Goal: Information Seeking & Learning: Learn about a topic

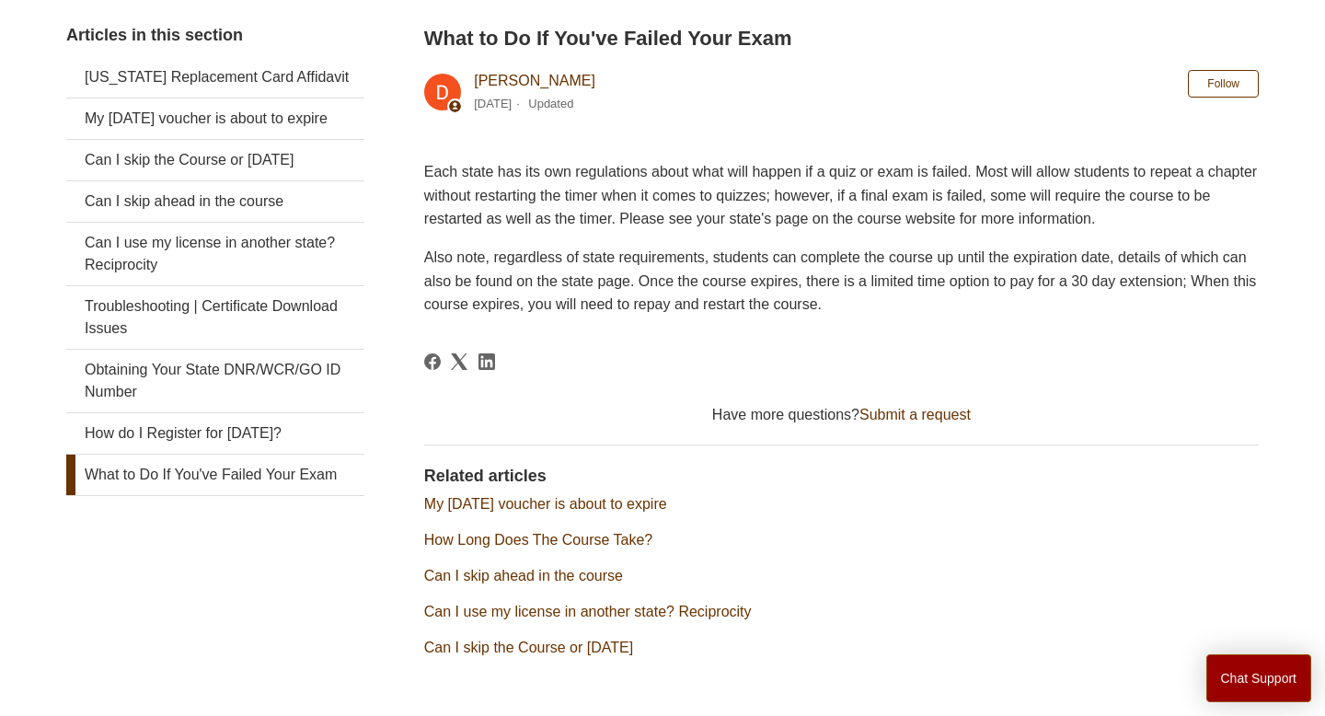
scroll to position [354, 0]
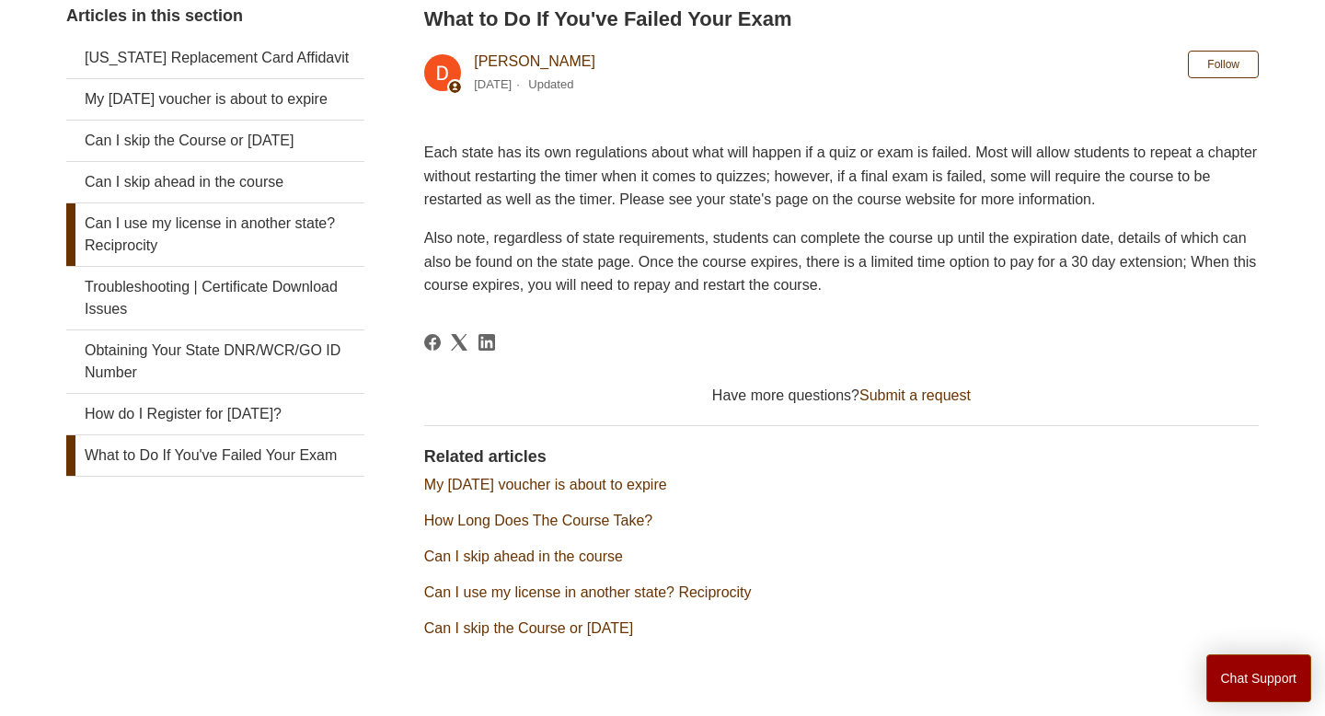
click at [318, 257] on link "Can I use my license in another state? Reciprocity" at bounding box center [215, 234] width 298 height 63
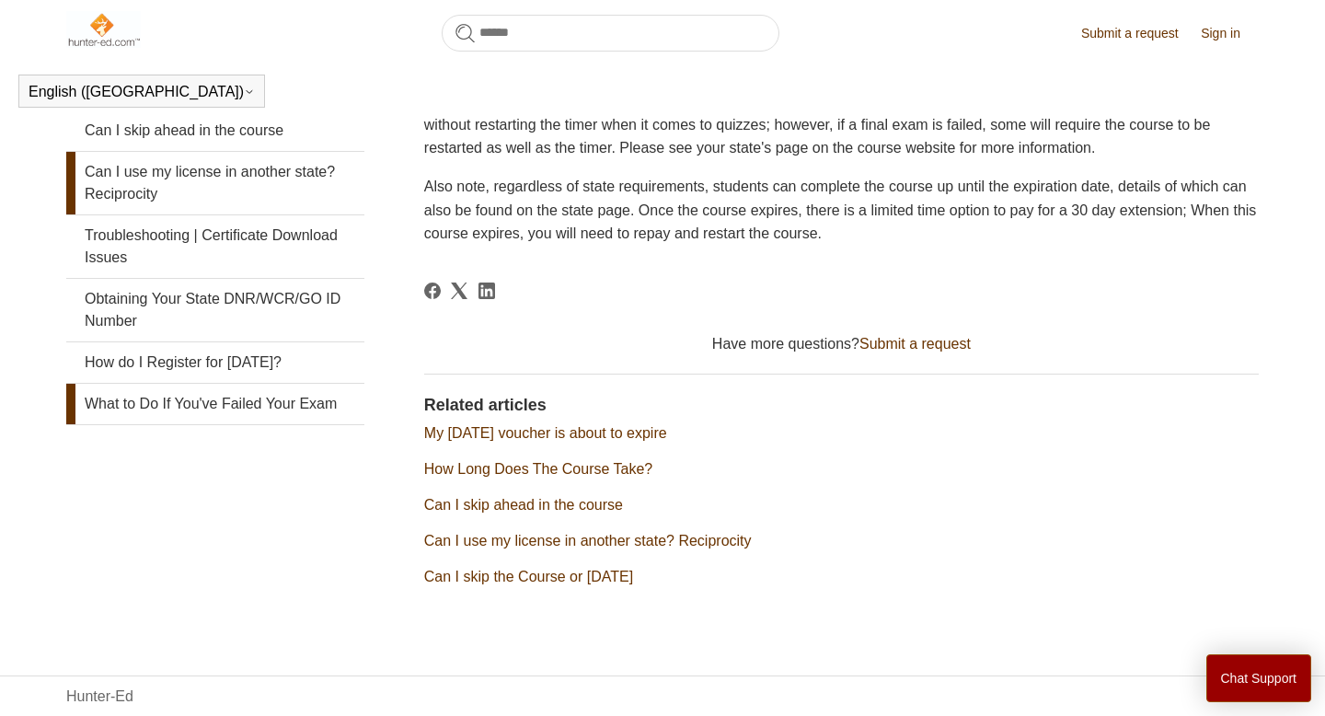
scroll to position [373, 0]
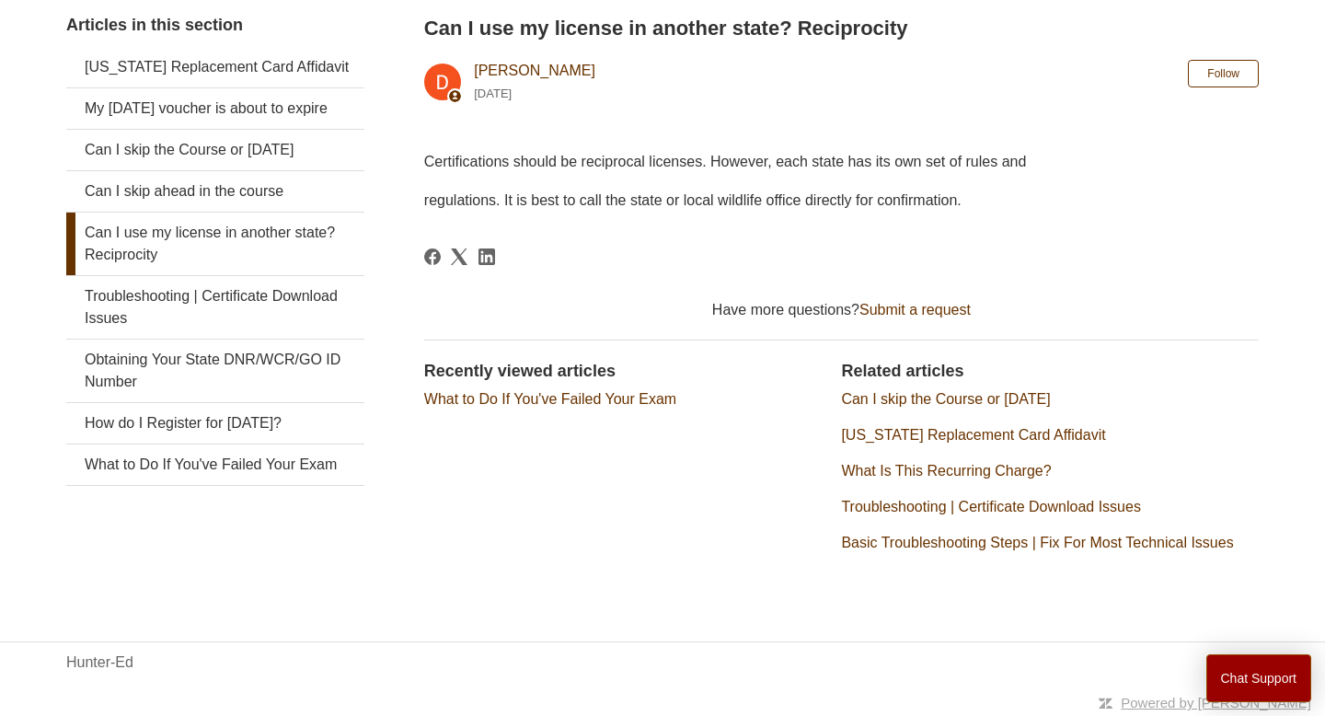
scroll to position [366, 0]
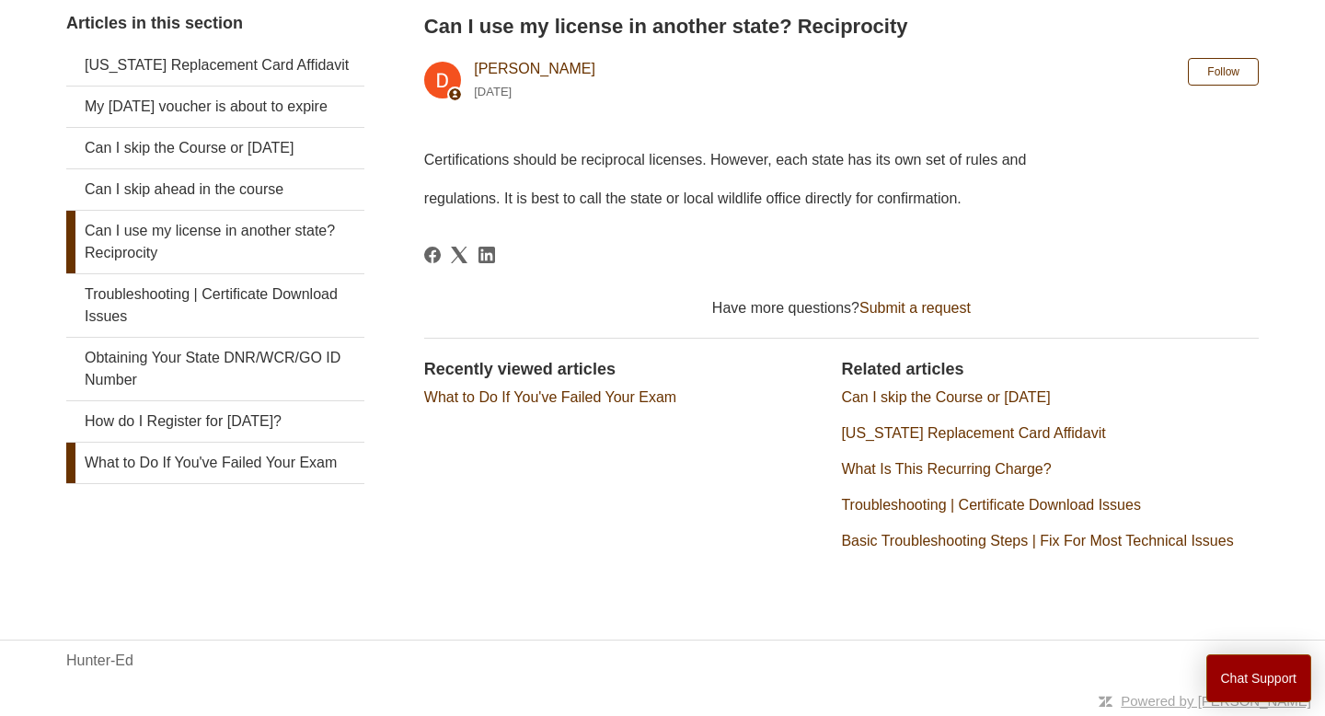
click at [287, 481] on link "What to Do If You've Failed Your Exam" at bounding box center [215, 463] width 298 height 40
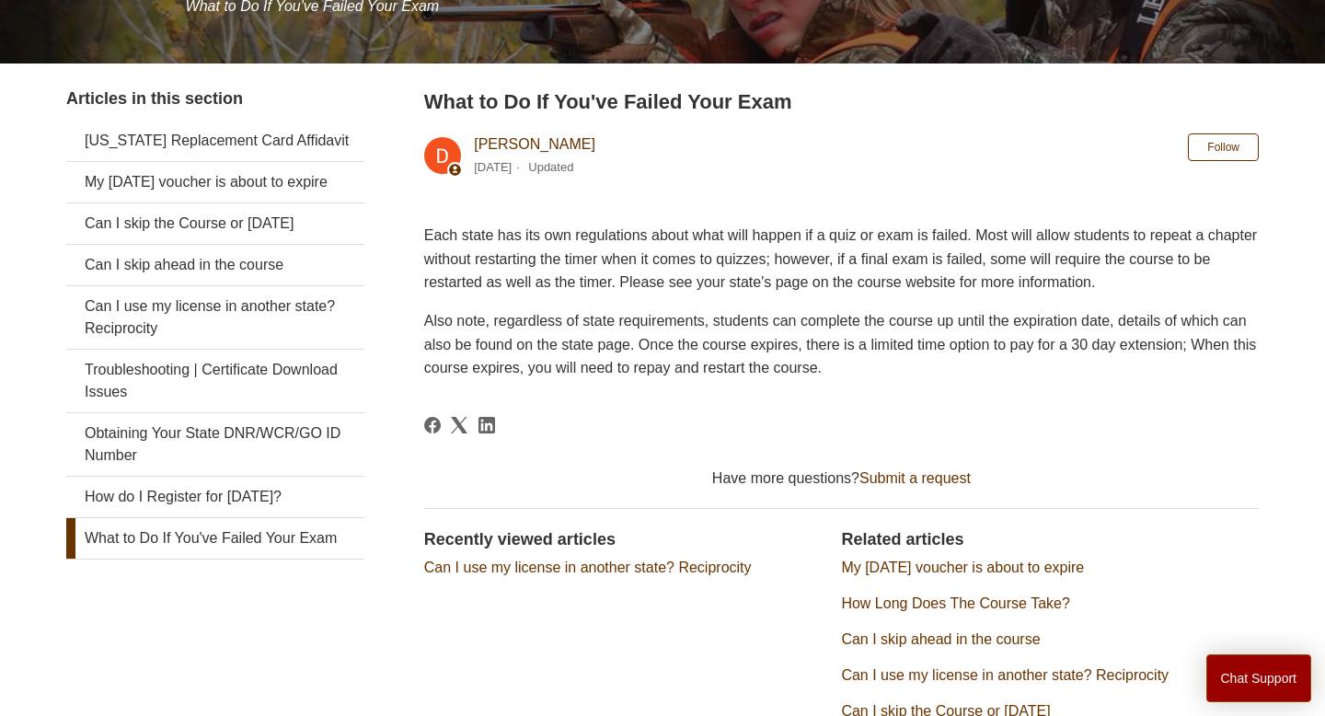
scroll to position [292, 0]
